Goal: Information Seeking & Learning: Find specific fact

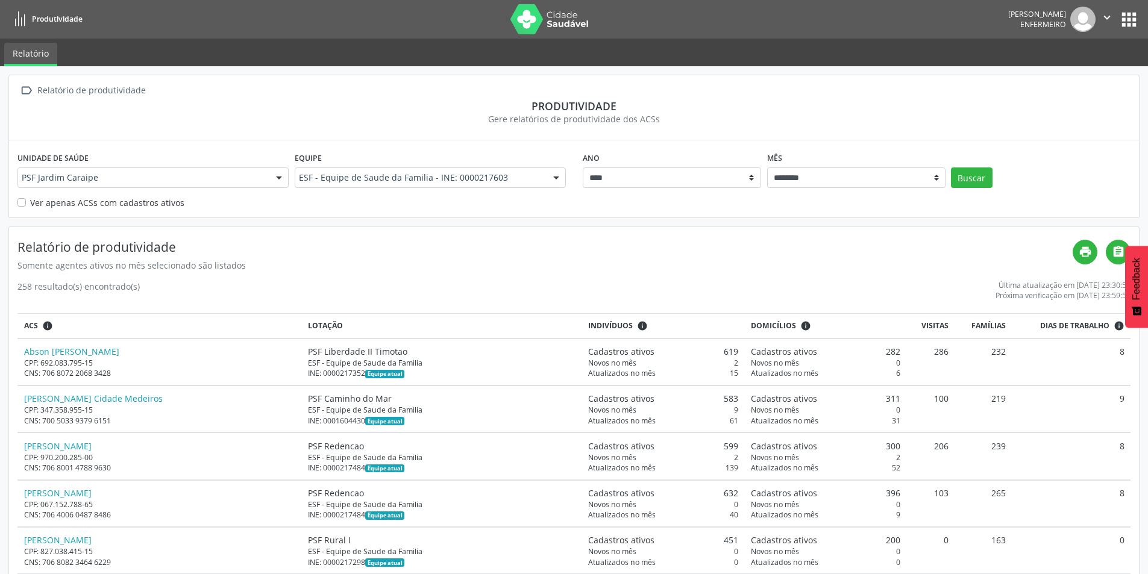
click at [184, 205] on div "Ver apenas ACSs com cadastros ativos" at bounding box center [573, 202] width 1113 height 13
click at [104, 205] on div "Unidade de saúde PSF Jardim Caraipe PSF Jardim Caraipe Nenhum resultado encontr…" at bounding box center [574, 178] width 1130 height 77
click at [104, 202] on label "Ver apenas ACSs com cadastros ativos" at bounding box center [107, 202] width 154 height 13
click at [967, 174] on button "Buscar" at bounding box center [972, 177] width 42 height 20
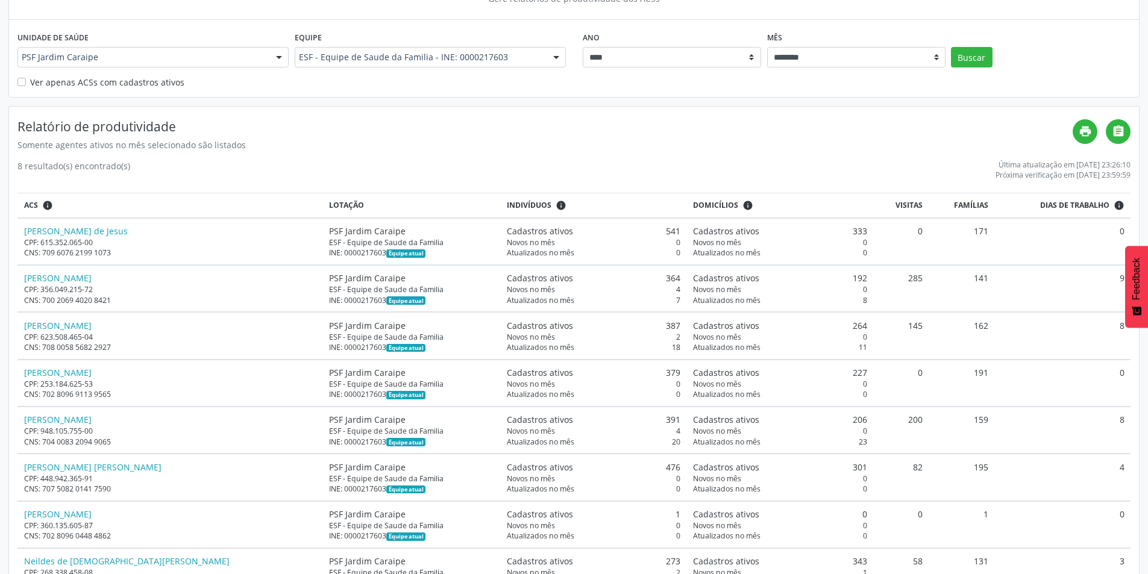
scroll to position [167, 0]
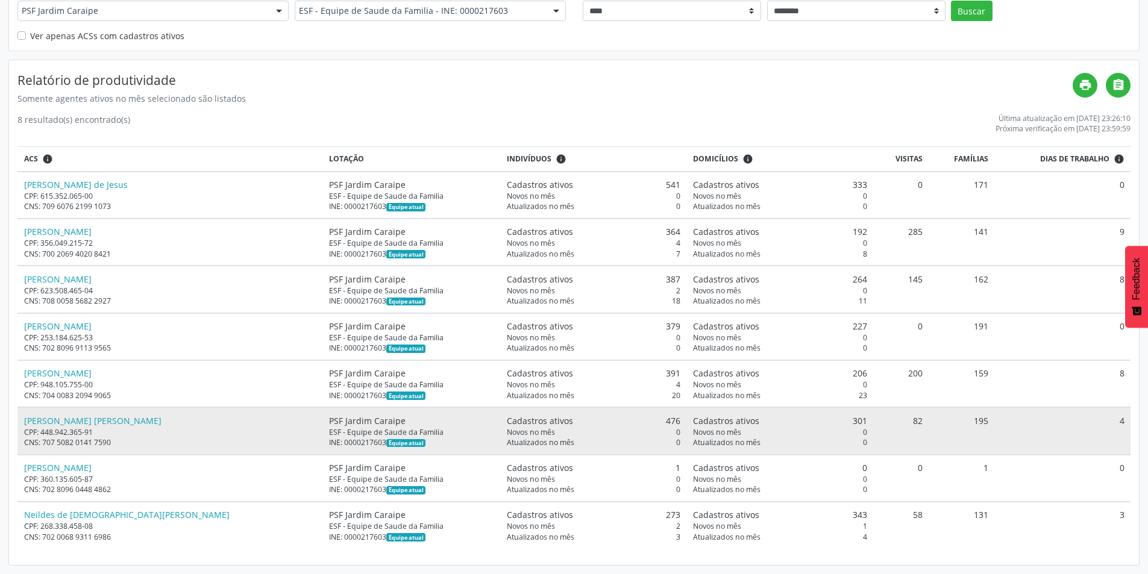
click at [713, 448] on td "Cadastros ativos 301 Novos no mês 0 Atualizados no mês 0" at bounding box center [780, 430] width 186 height 47
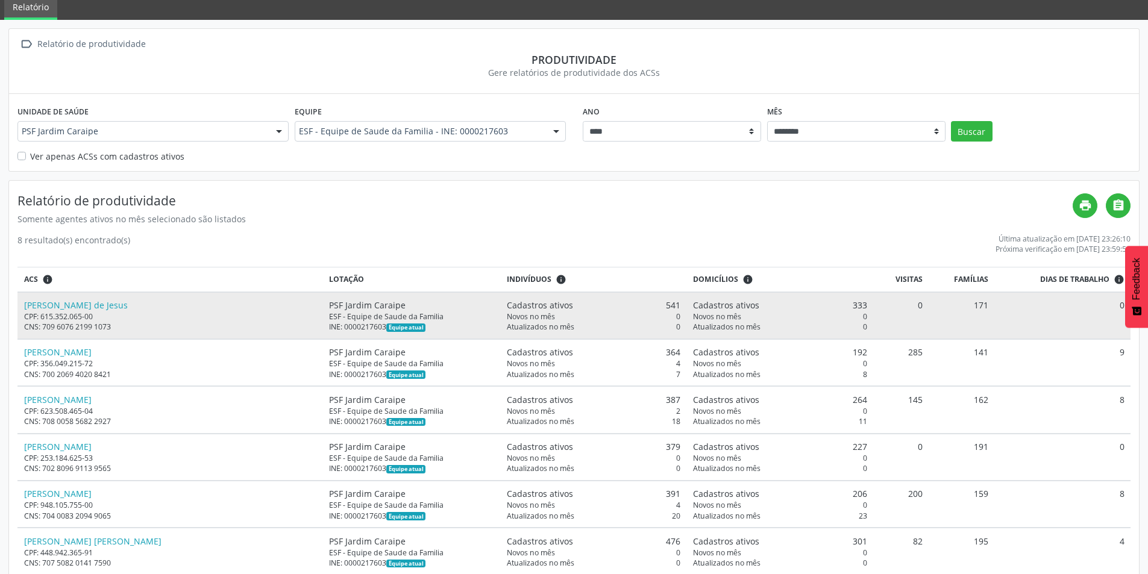
scroll to position [107, 0]
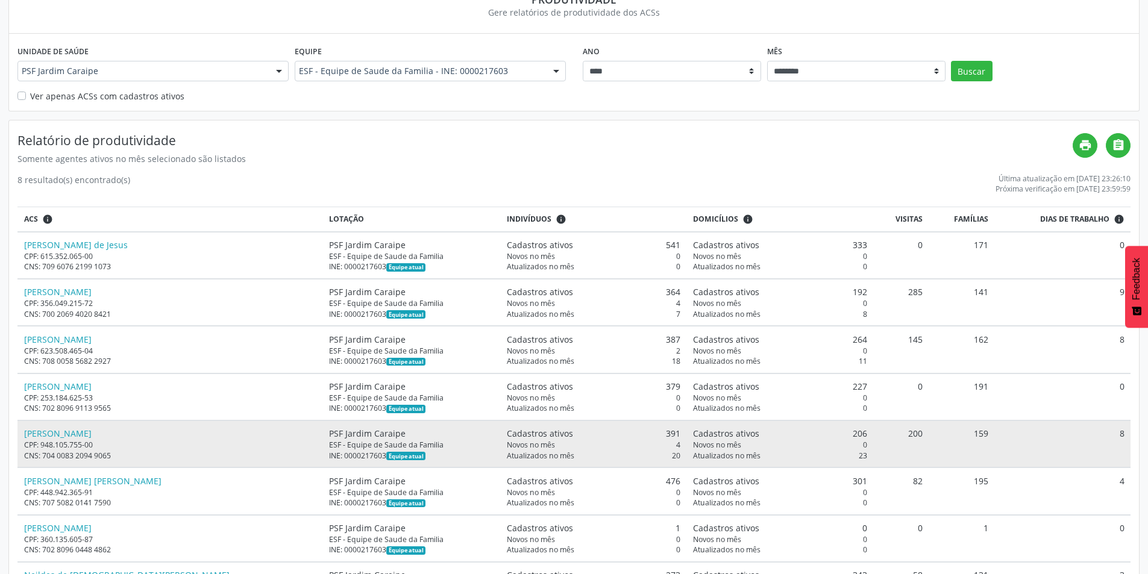
click at [193, 441] on div "CPF: 948.105.755-00" at bounding box center [170, 445] width 293 height 10
click at [195, 440] on div "CPF: 948.105.755-00" at bounding box center [170, 445] width 293 height 10
click at [197, 440] on div "CPF: 948.105.755-00" at bounding box center [170, 445] width 293 height 10
click at [386, 455] on span "Equipe atual" at bounding box center [405, 456] width 39 height 8
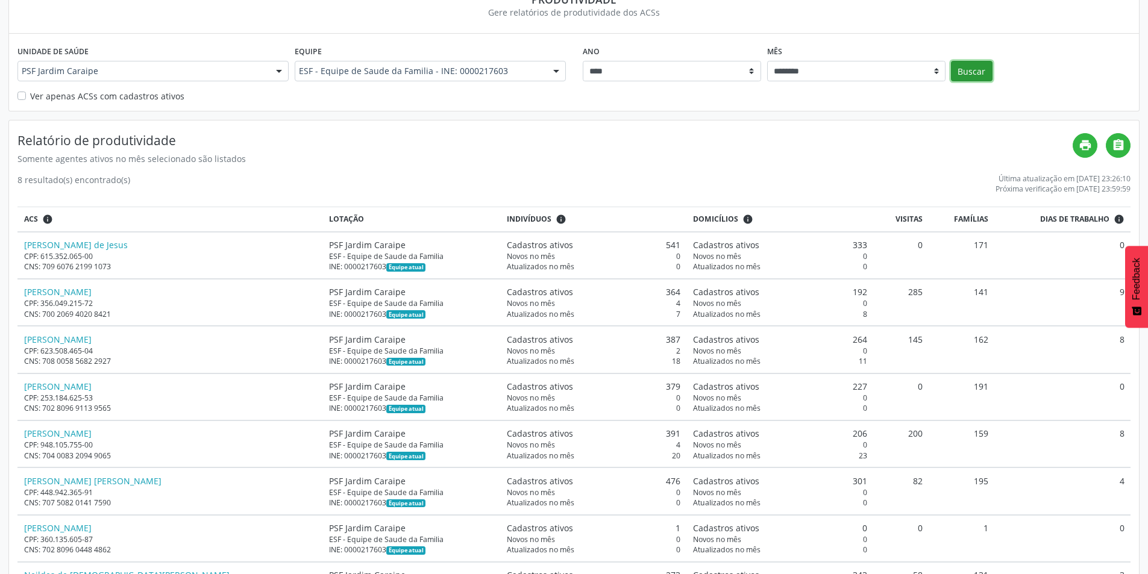
click at [977, 70] on button "Buscar" at bounding box center [972, 71] width 42 height 20
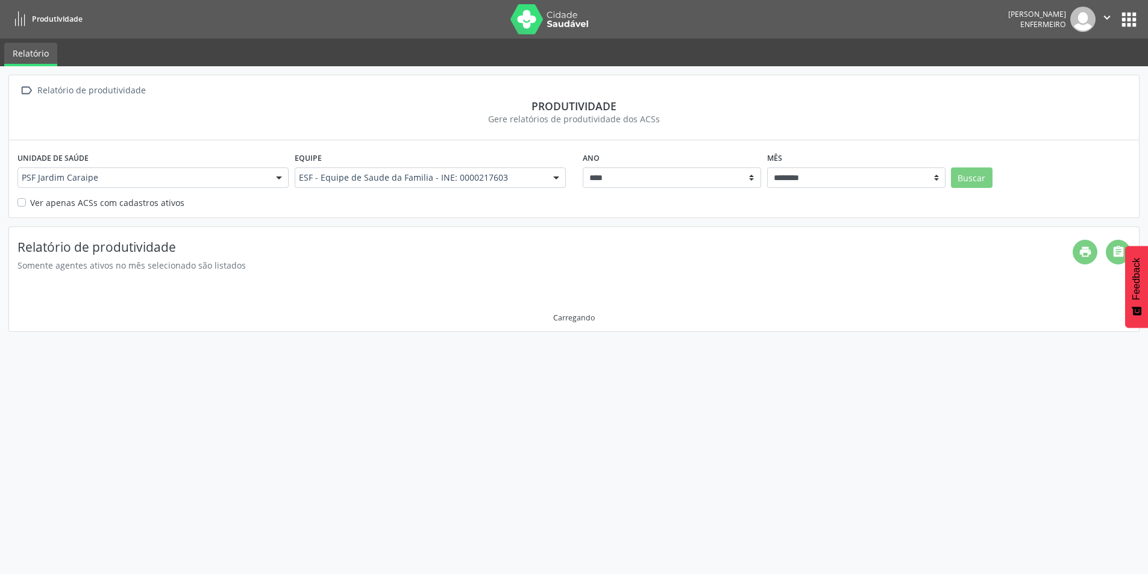
scroll to position [0, 0]
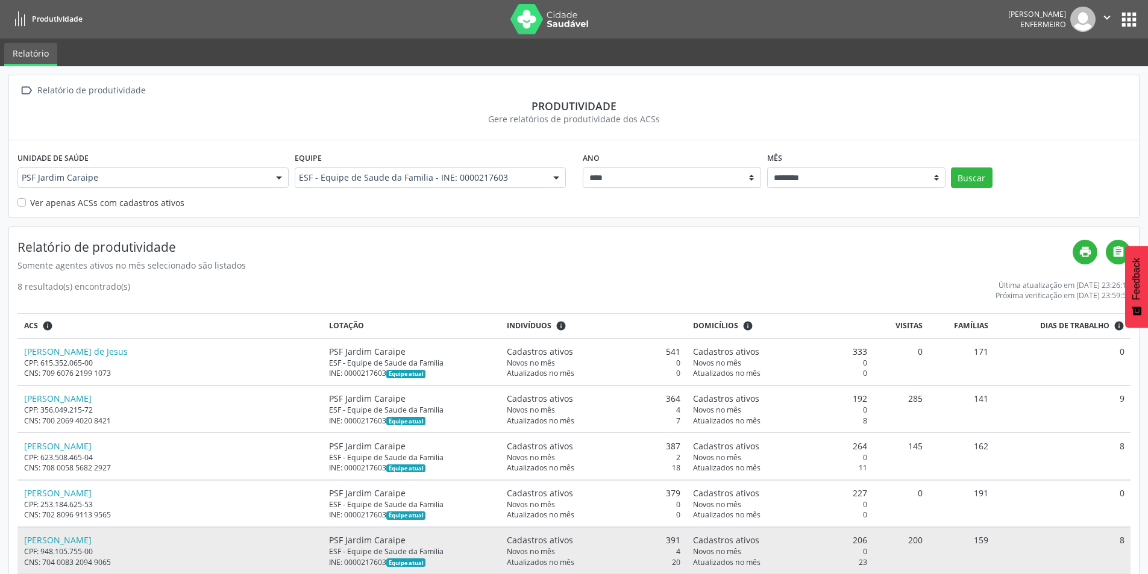
click at [507, 552] on span "Novos no mês" at bounding box center [531, 551] width 48 height 10
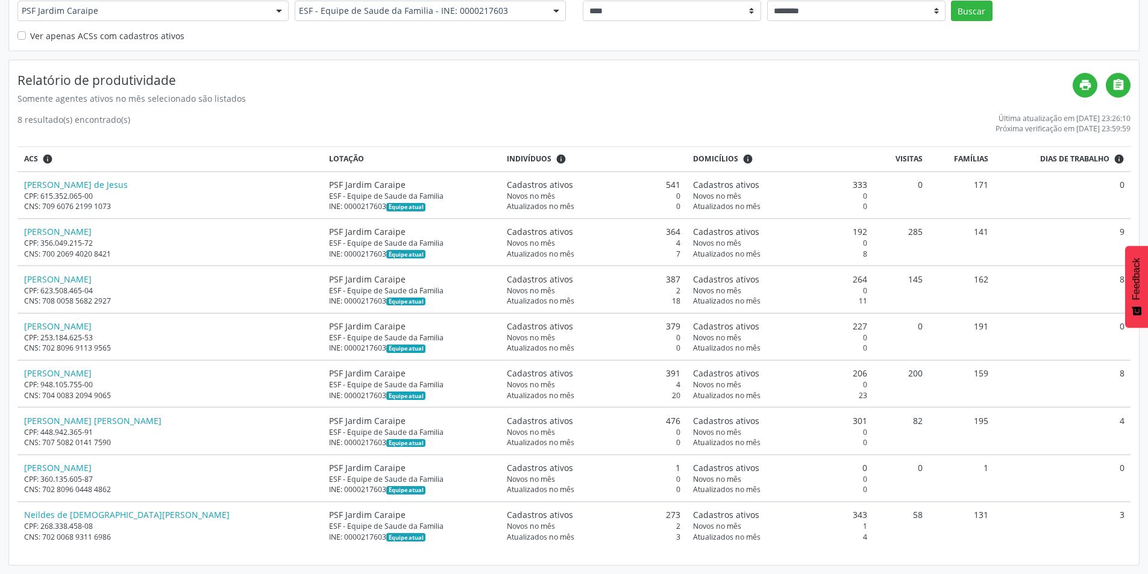
scroll to position [107, 0]
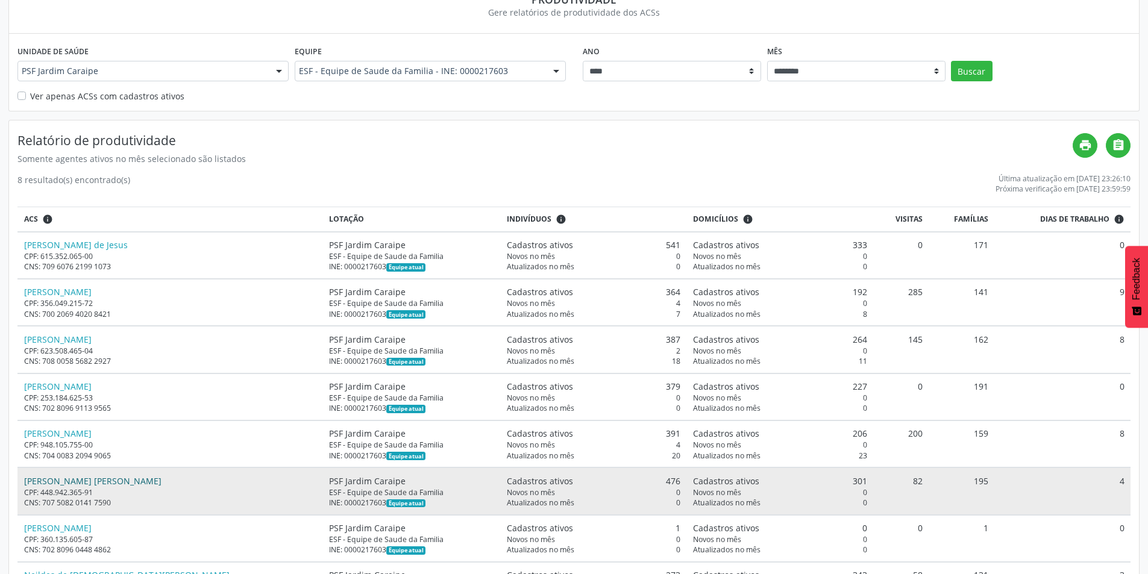
click at [54, 477] on link "[PERSON_NAME] [PERSON_NAME]" at bounding box center [92, 480] width 137 height 11
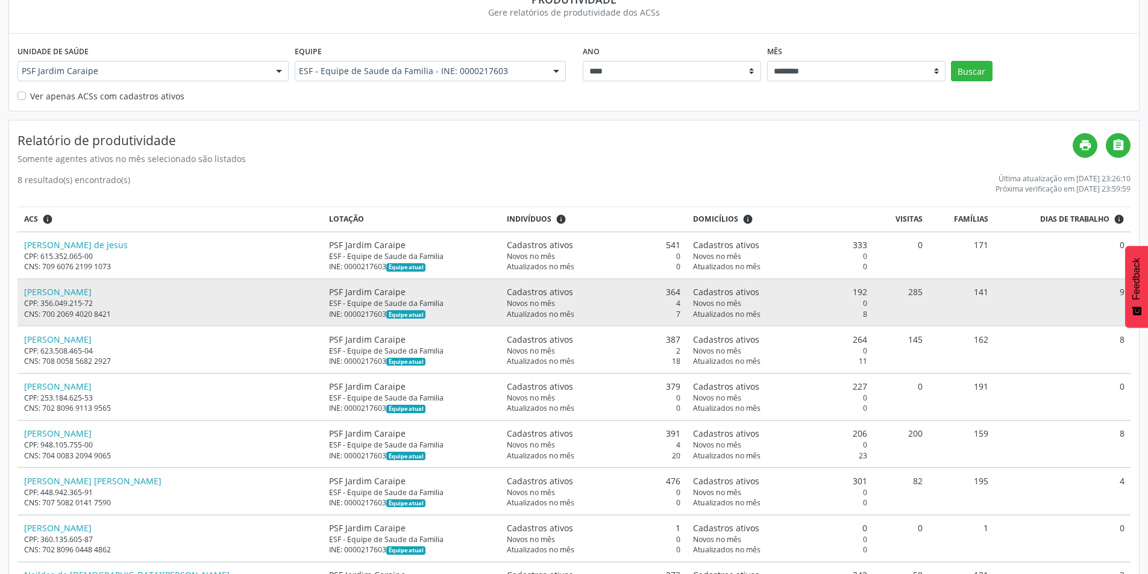
click at [697, 293] on span "Cadastros ativos" at bounding box center [726, 292] width 66 height 13
click at [71, 294] on link "[PERSON_NAME]" at bounding box center [57, 291] width 67 height 11
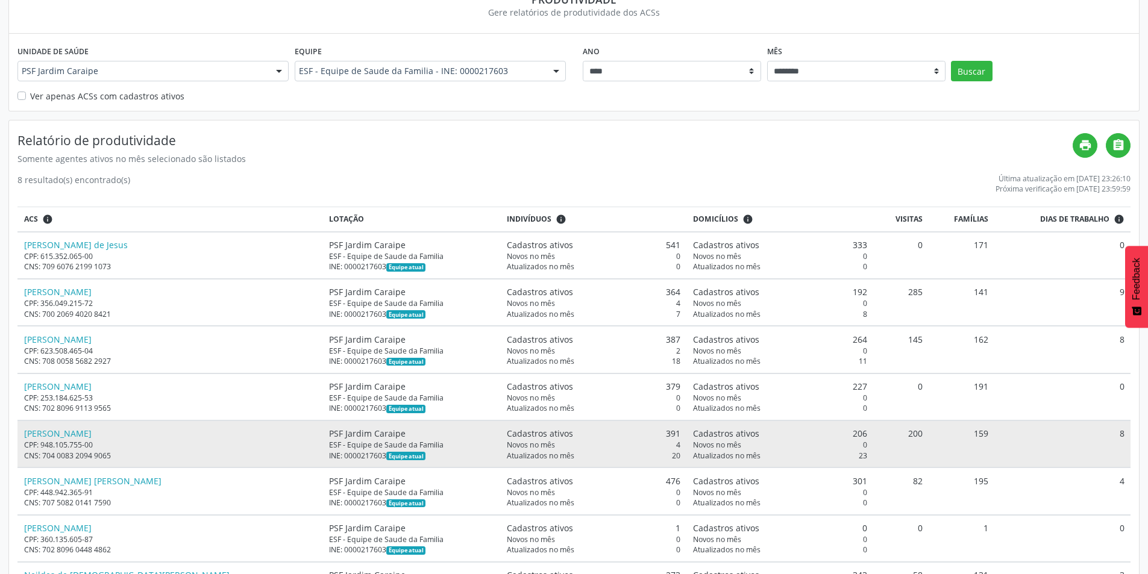
scroll to position [167, 0]
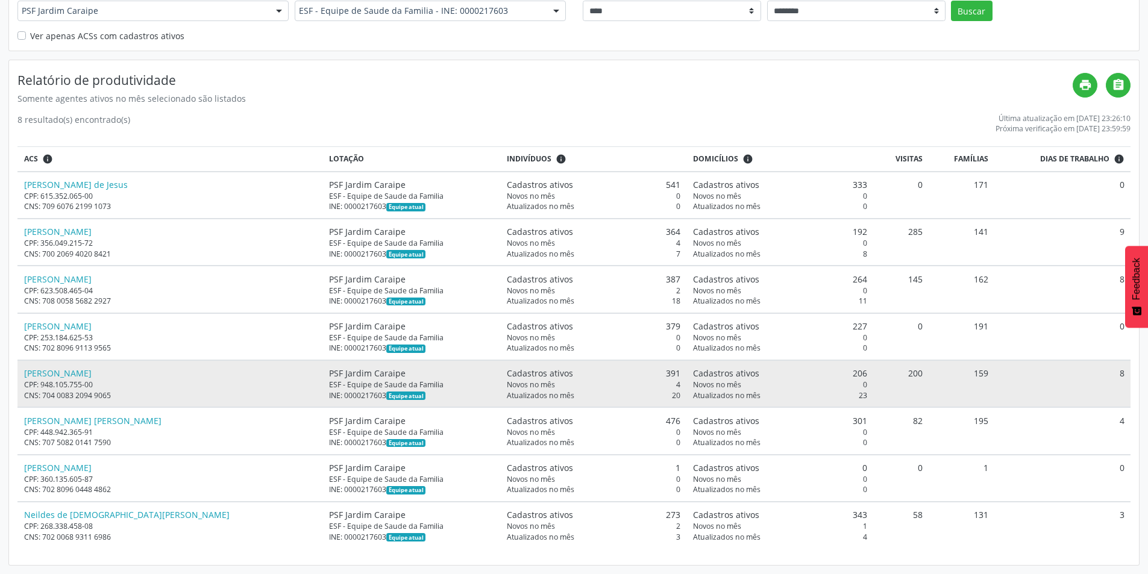
click at [120, 393] on div "CNS: 704 0083 2094 9065" at bounding box center [170, 395] width 293 height 10
click at [92, 377] on link "[PERSON_NAME]" at bounding box center [57, 373] width 67 height 11
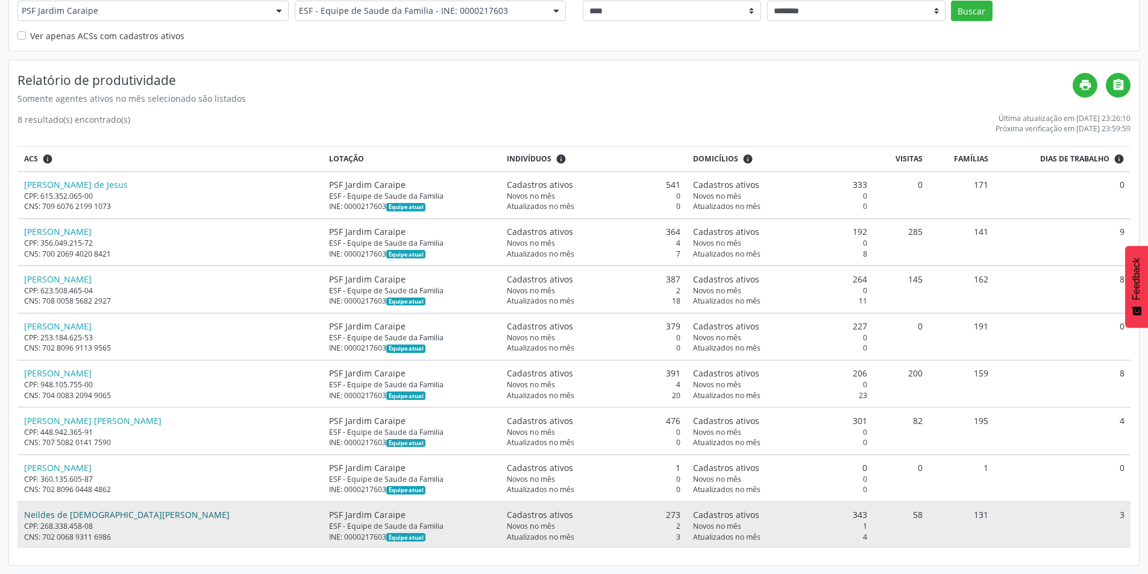
click at [72, 512] on link "Neildes de [DEMOGRAPHIC_DATA][PERSON_NAME]" at bounding box center [126, 514] width 205 height 11
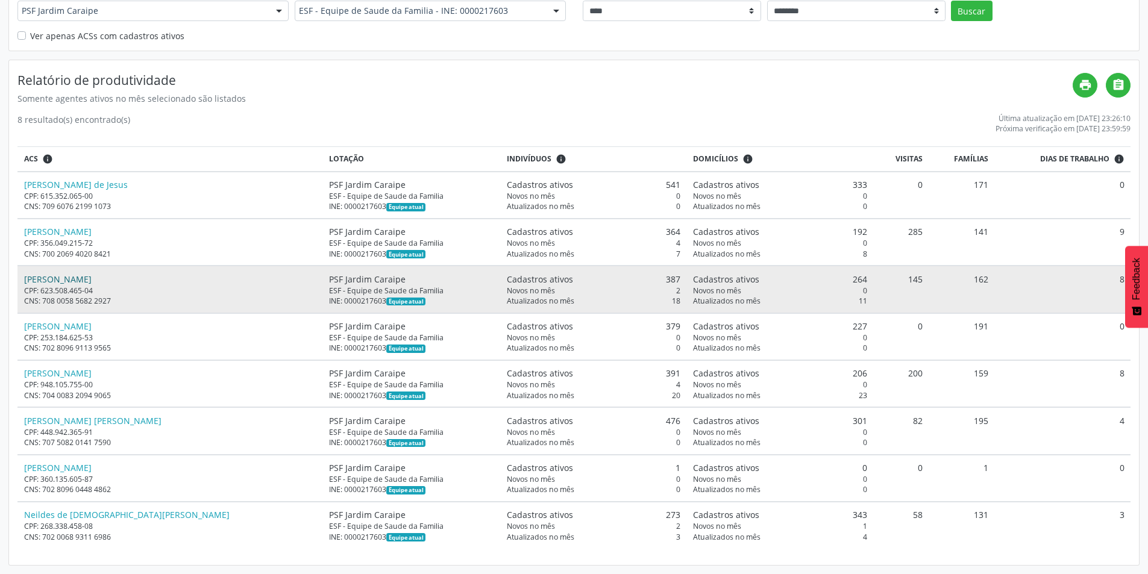
click at [73, 280] on link "[PERSON_NAME]" at bounding box center [57, 279] width 67 height 11
